Goal: Task Accomplishment & Management: Use online tool/utility

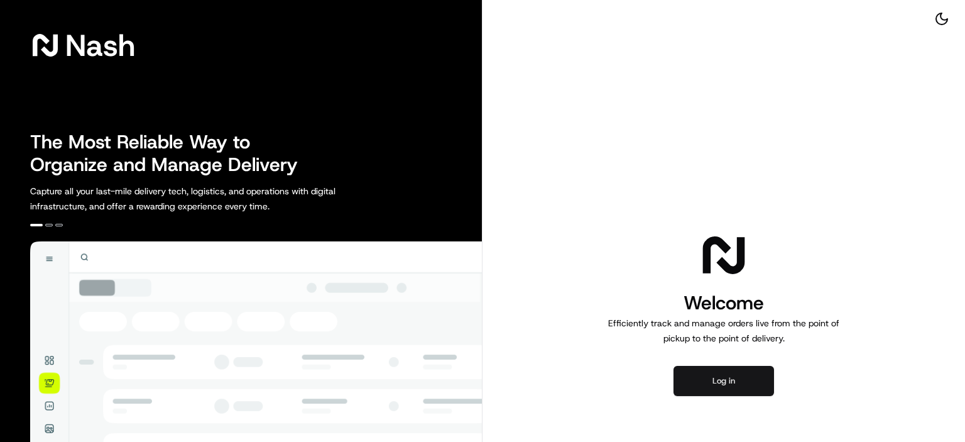
click at [712, 394] on button "Log in" at bounding box center [723, 381] width 100 height 30
